Goal: Navigation & Orientation: Find specific page/section

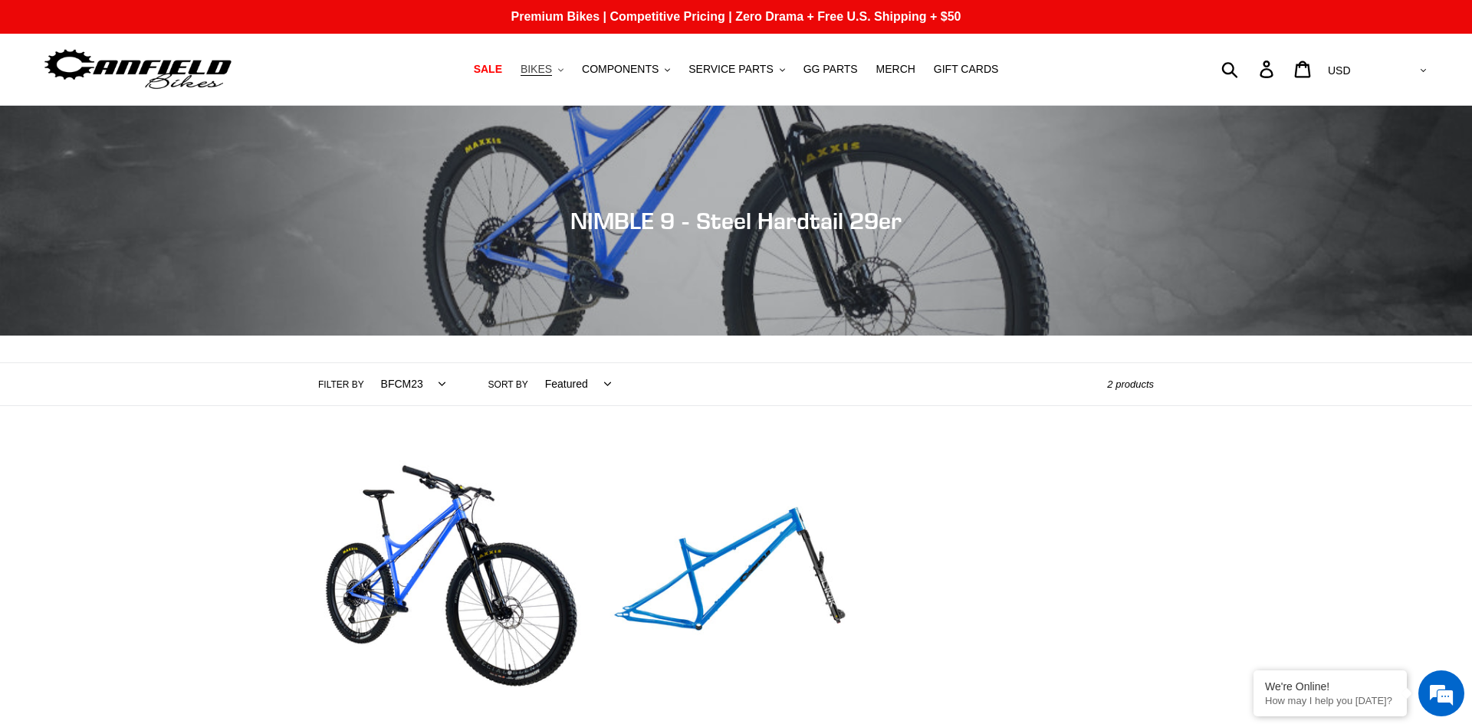
click at [551, 71] on span "BIKES" at bounding box center [535, 69] width 31 height 13
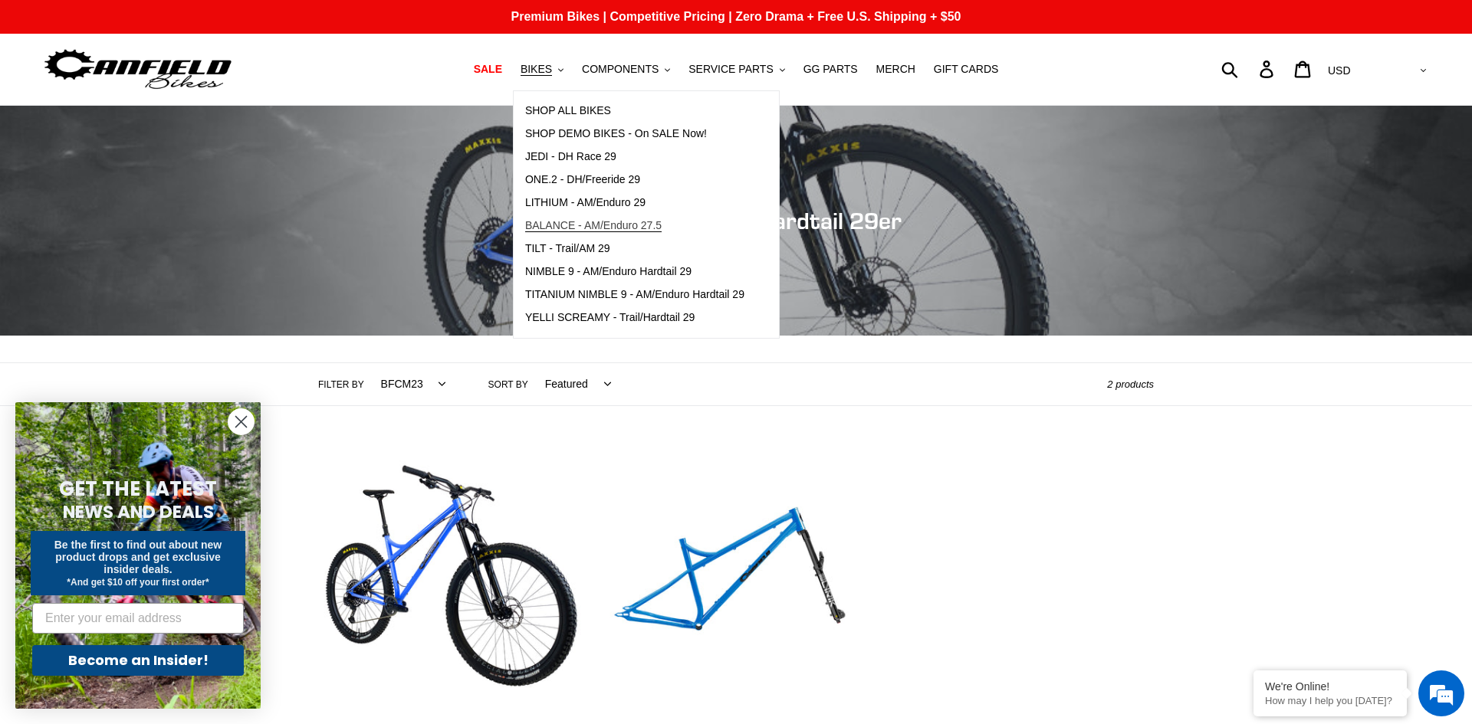
click at [569, 227] on span "BALANCE - AM/Enduro 27.5" at bounding box center [593, 225] width 136 height 13
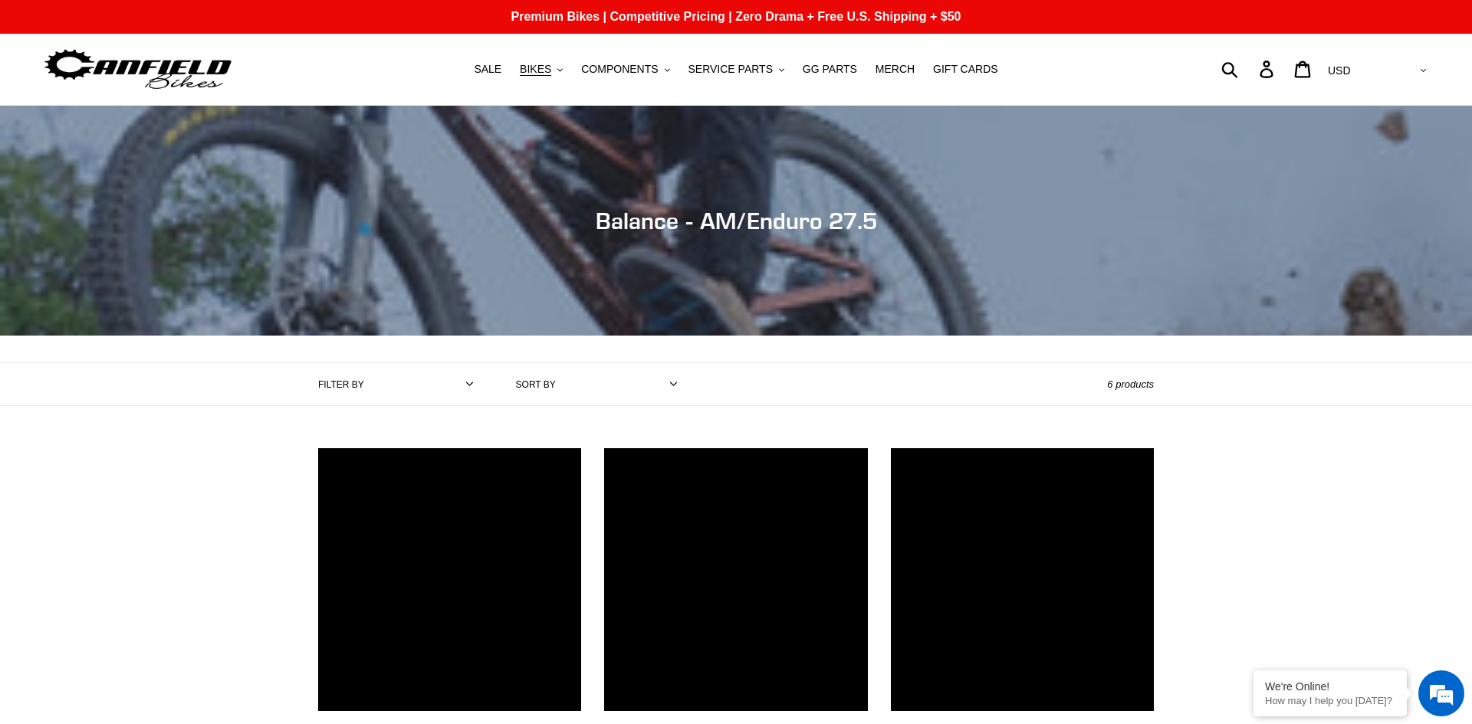
click at [153, 476] on div "Collection: Balance - AM/Enduro 27.5 Filter by All products 275 balance BFCM23 …" at bounding box center [736, 621] width 1472 height 1031
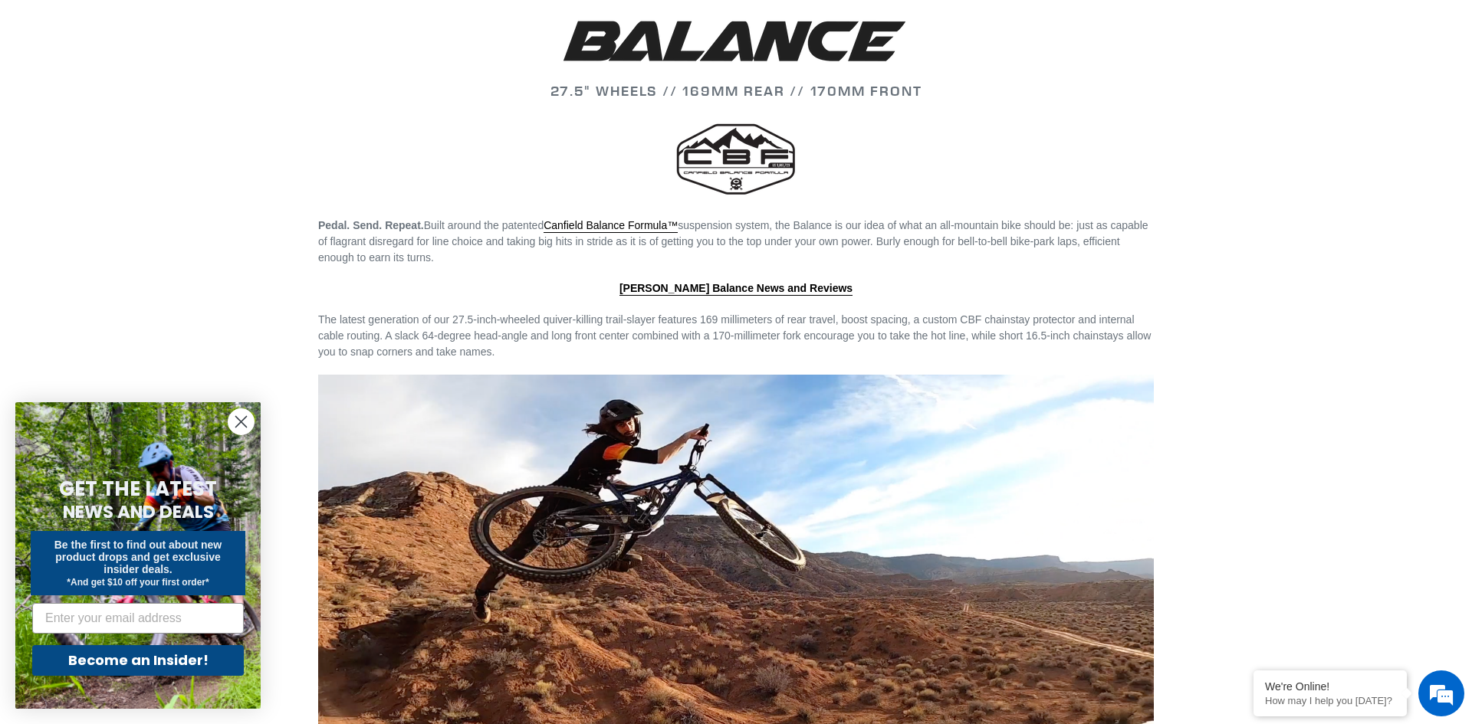
scroll to position [1850, 0]
